Goal: Information Seeking & Learning: Learn about a topic

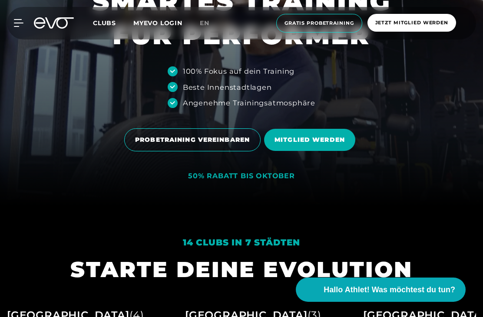
scroll to position [110, 0]
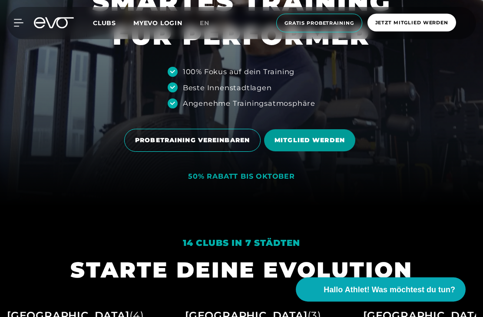
click at [321, 145] on span "MITGLIED WERDEN" at bounding box center [309, 140] width 70 height 9
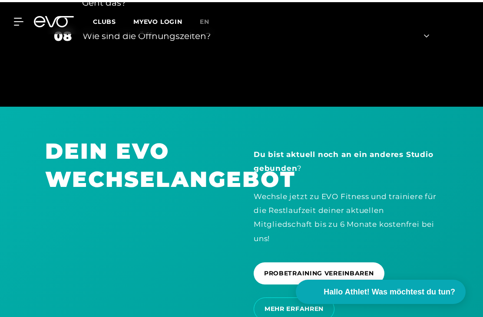
scroll to position [1589, 0]
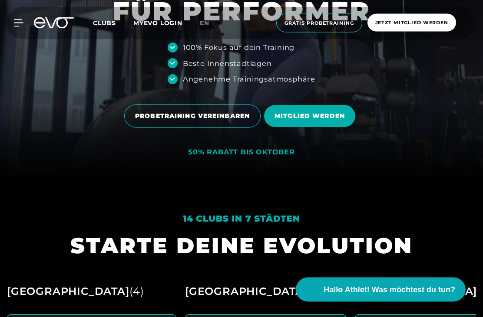
scroll to position [136, 0]
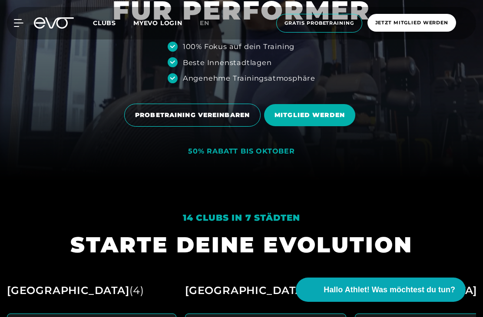
click at [258, 156] on div "50% RABATT BIS OKTOBER" at bounding box center [241, 151] width 107 height 9
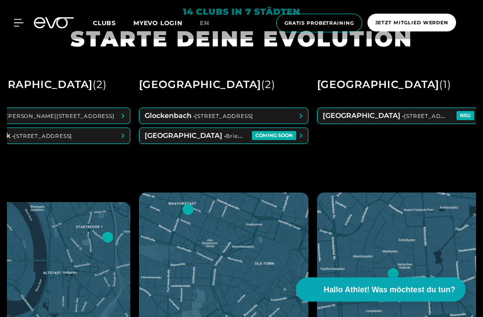
scroll to position [342, 0]
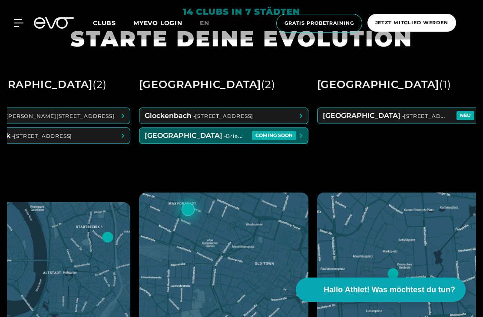
click at [308, 144] on span at bounding box center [223, 136] width 168 height 16
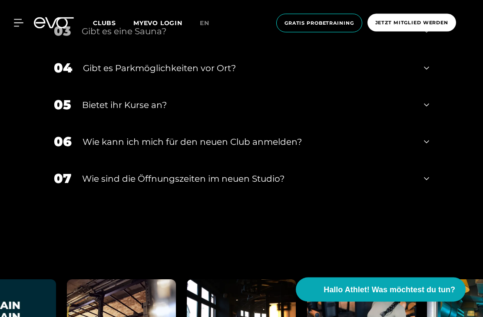
scroll to position [1861, 0]
click at [429, 197] on div "07 ​Wie sind die Öffnungszeiten im neuen Studio?" at bounding box center [241, 178] width 393 height 37
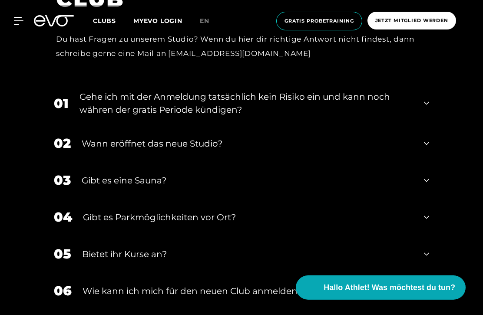
scroll to position [1712, 0]
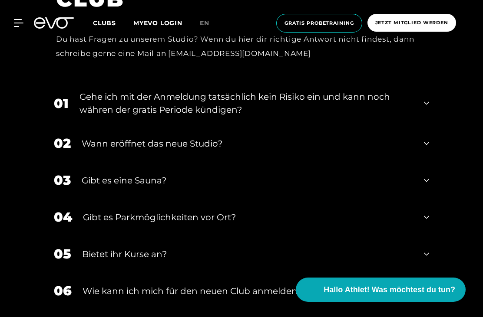
click at [425, 109] on icon at bounding box center [426, 103] width 5 height 10
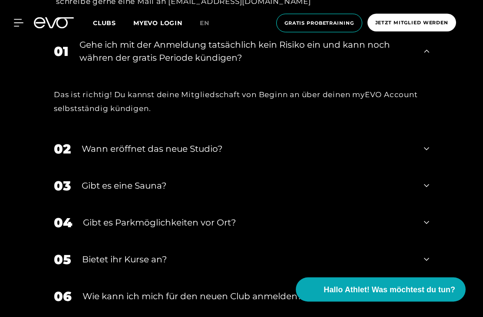
scroll to position [1764, 0]
click at [428, 154] on icon at bounding box center [426, 149] width 5 height 10
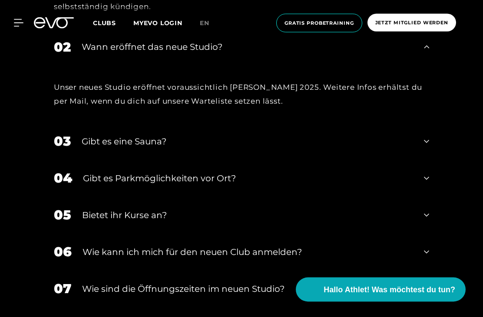
click at [430, 160] on div "03 Gibt es eine Sauna?" at bounding box center [241, 141] width 393 height 37
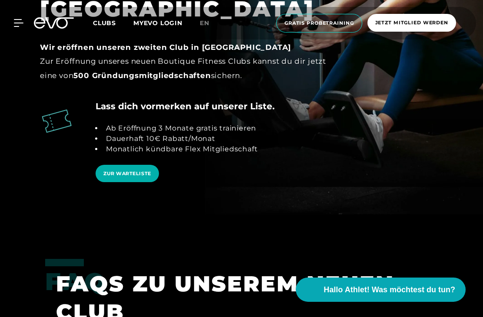
scroll to position [1401, 0]
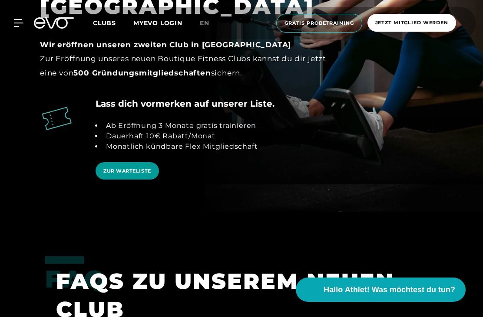
click at [124, 180] on link "ZUR WARTELISTE" at bounding box center [127, 171] width 63 height 18
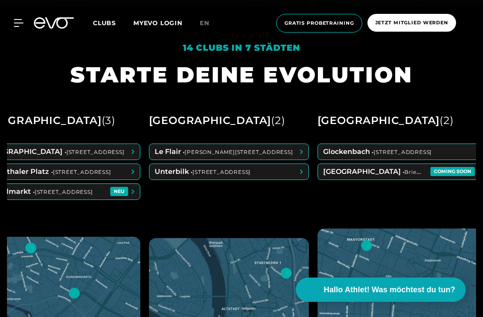
scroll to position [0, 206]
click at [412, 180] on span at bounding box center [401, 172] width 168 height 16
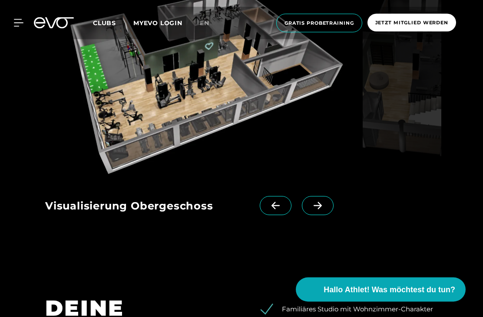
scroll to position [755, 0]
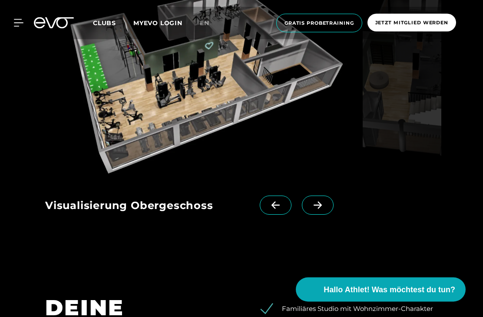
click at [317, 215] on span at bounding box center [318, 205] width 32 height 19
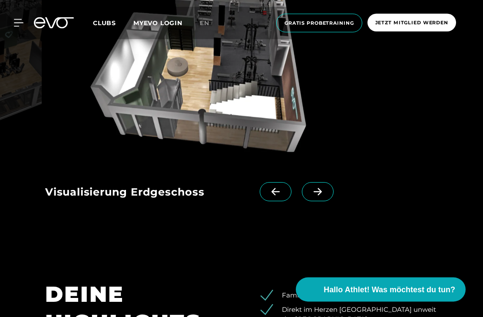
click at [318, 196] on icon at bounding box center [317, 192] width 8 height 7
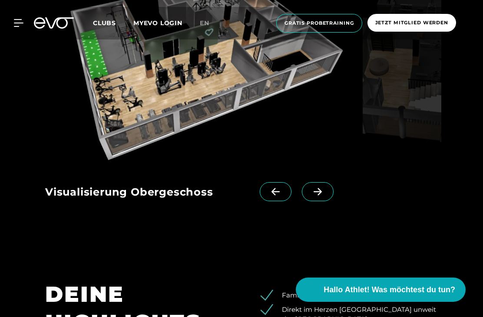
click at [317, 196] on icon at bounding box center [317, 192] width 15 height 8
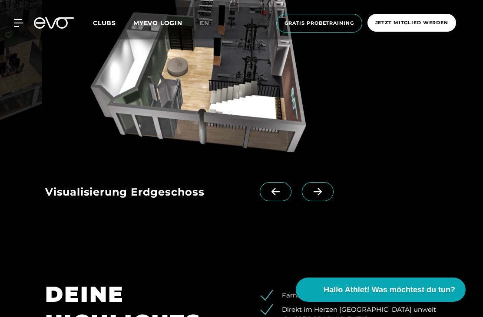
click at [311, 196] on icon at bounding box center [317, 192] width 15 height 8
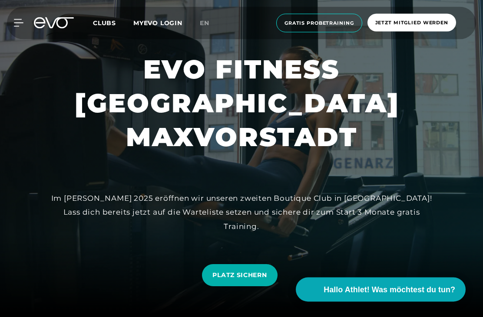
scroll to position [0, 0]
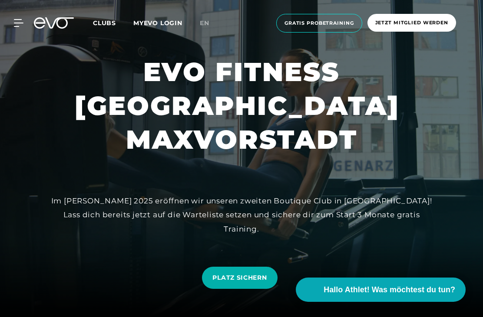
click at [19, 16] on div "MyEVO Login Über EVO Mitgliedschaften Probetraining TAGESPASS EVO Studios Düsse…" at bounding box center [241, 23] width 479 height 33
click at [13, 26] on div at bounding box center [13, 23] width 26 height 8
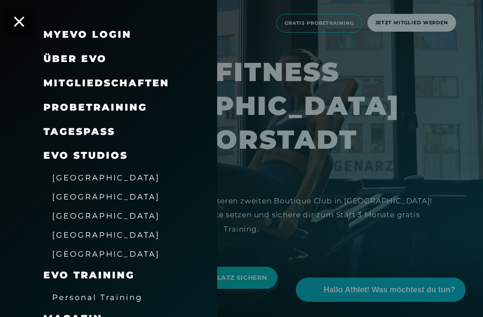
scroll to position [20, 0]
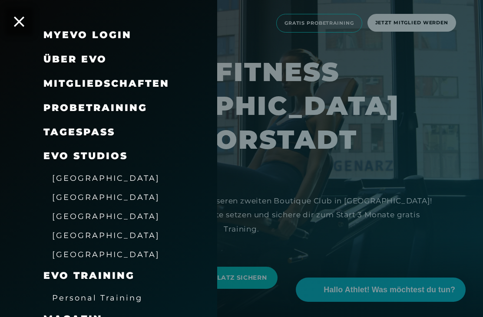
click at [147, 85] on span "Mitgliedschaften" at bounding box center [106, 84] width 126 height 12
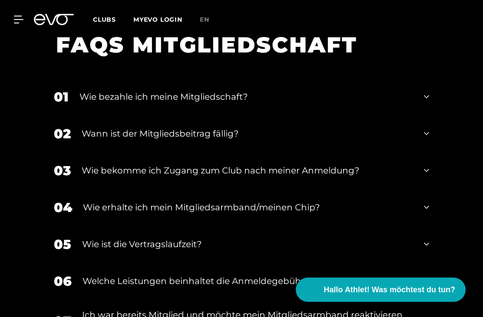
scroll to position [1258, 0]
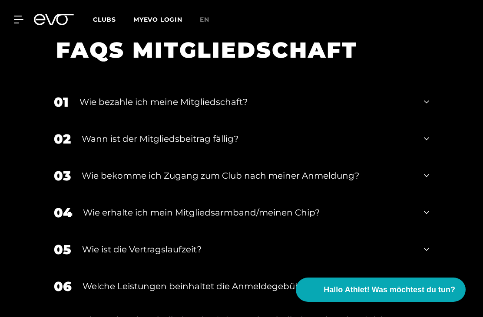
click at [430, 121] on div "01 Wie bezahle ich meine Mitgliedschaft?" at bounding box center [241, 102] width 393 height 37
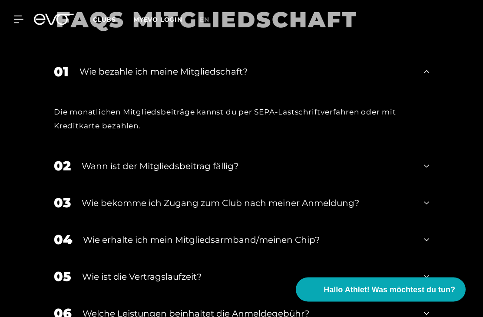
click at [420, 185] on div "02 Wann ist der Mitgliedsbeitrag fällig?" at bounding box center [241, 166] width 393 height 37
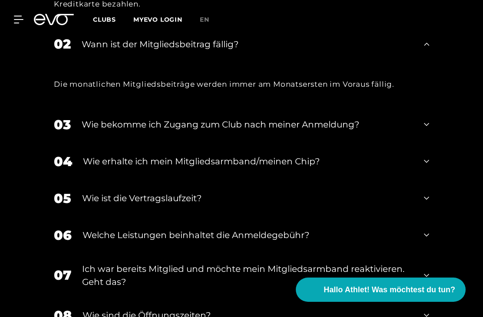
scroll to position [1419, 0]
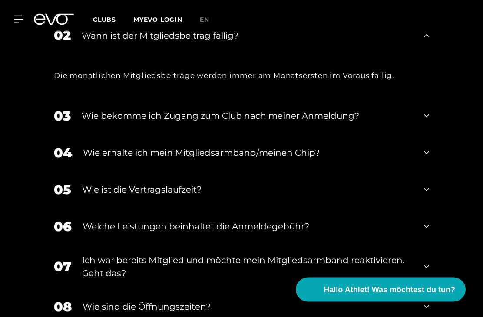
click at [425, 122] on icon at bounding box center [426, 116] width 5 height 10
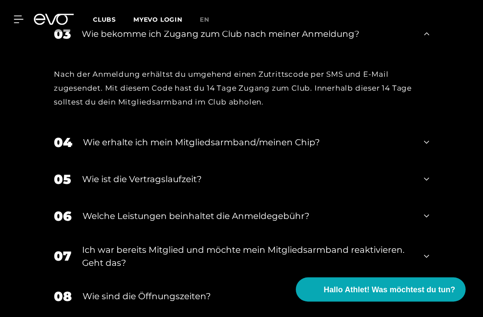
scroll to position [1501, 0]
click at [427, 148] on icon at bounding box center [426, 142] width 5 height 10
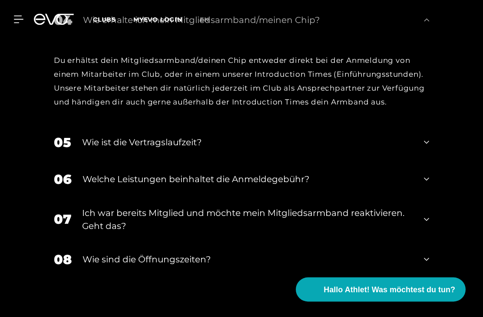
scroll to position [1625, 0]
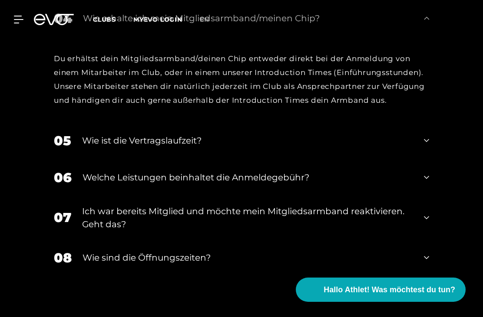
click at [429, 159] on div "05 Wie ist die Vertragslaufzeit?" at bounding box center [241, 140] width 393 height 37
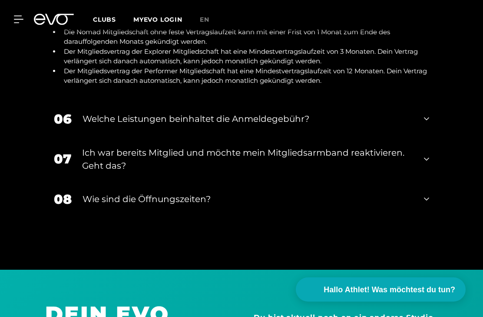
scroll to position [1772, 0]
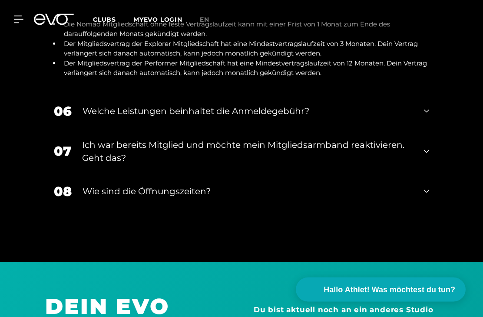
click at [422, 124] on div "06 Welche Leistungen beinhaltet die Anmeldegebühr?" at bounding box center [241, 111] width 393 height 37
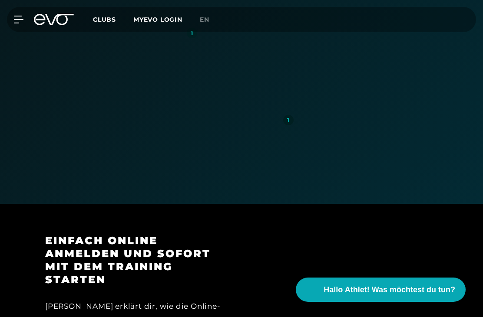
scroll to position [574, 0]
